Goal: Task Accomplishment & Management: Manage account settings

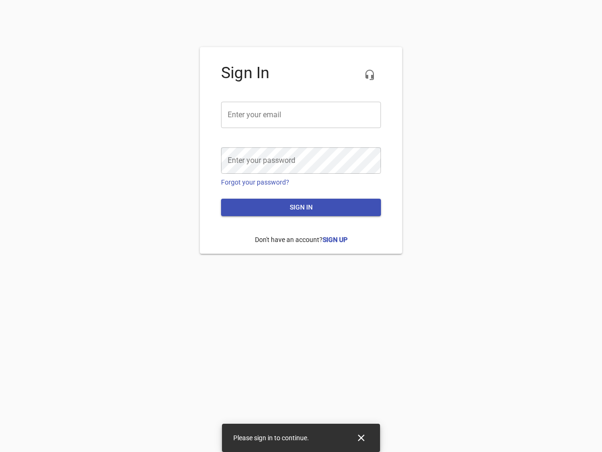
click at [370, 75] on icon "button" at bounding box center [369, 74] width 11 height 11
click at [301, 115] on input "email" at bounding box center [301, 115] width 160 height 26
click at [361, 437] on icon "Close" at bounding box center [361, 437] width 7 height 7
